Goal: Check status

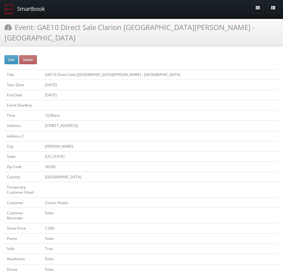
click at [32, 13] on link "Smartbook" at bounding box center [24, 9] width 49 height 19
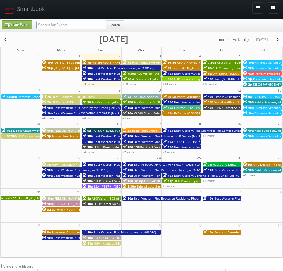
click at [76, 24] on input "text" at bounding box center [71, 25] width 70 height 8
paste input "OR234"
type input "OR234"
click at [118, 27] on button "Search" at bounding box center [115, 24] width 18 height 9
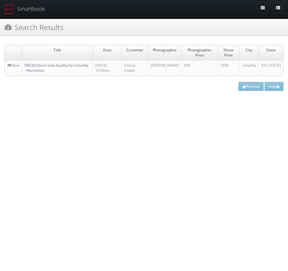
click at [71, 66] on link "OR234 Direct Sale Quality Inn Umatilla - Hermiston" at bounding box center [56, 68] width 64 height 10
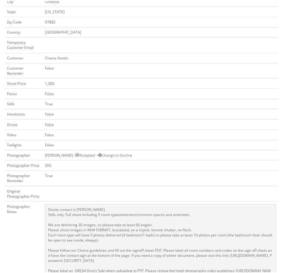
scroll to position [210, 0]
